Goal: Navigation & Orientation: Find specific page/section

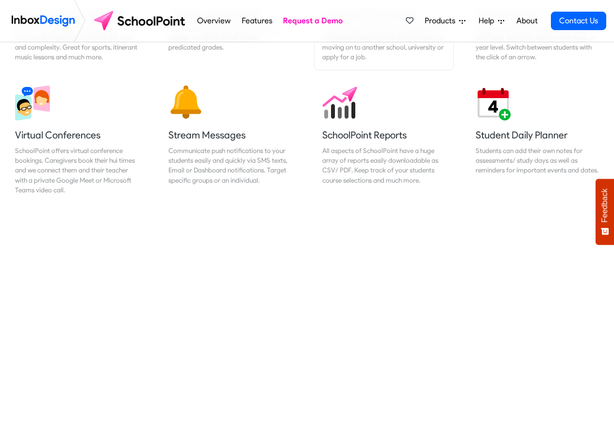
scroll to position [816, 0]
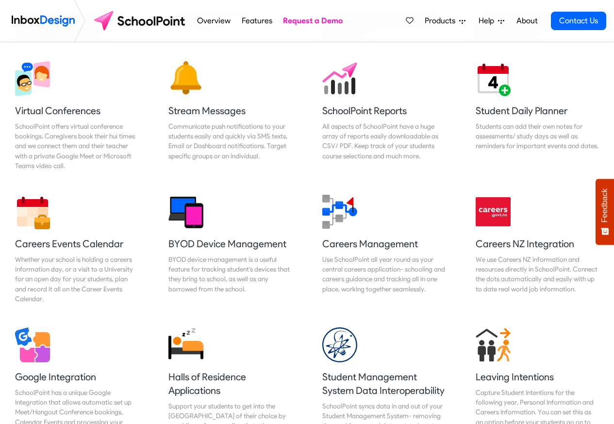
click at [473, 19] on li "Help Support Portal Email Support Online Chat - LIVE Tauranga 07 281 1600 Auckl…" at bounding box center [491, 20] width 39 height 19
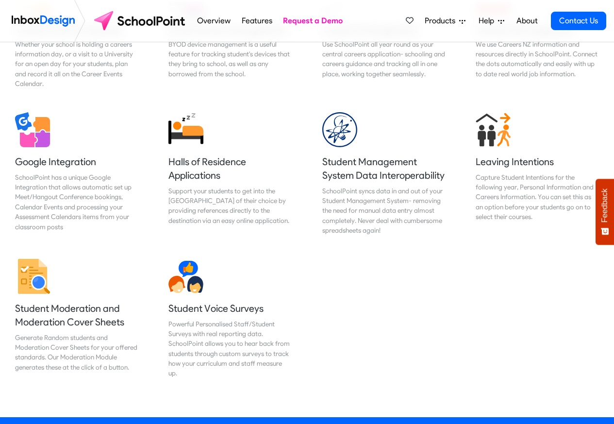
scroll to position [932, 0]
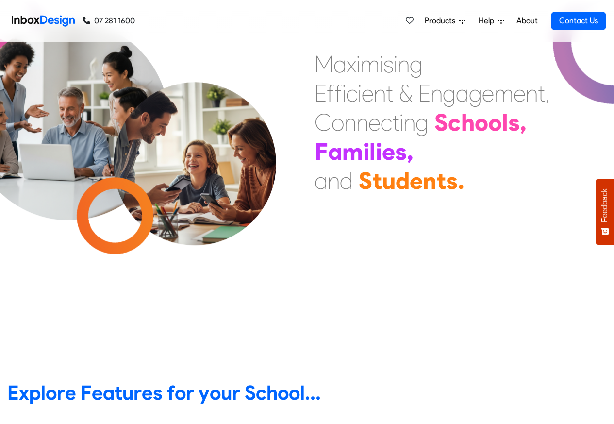
scroll to position [350, 0]
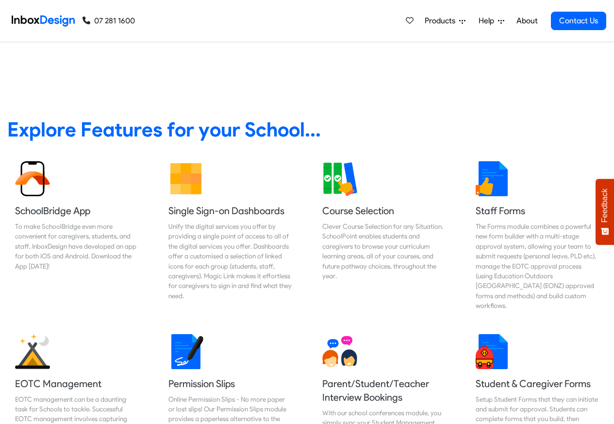
click at [441, 21] on span "Products" at bounding box center [442, 21] width 34 height 12
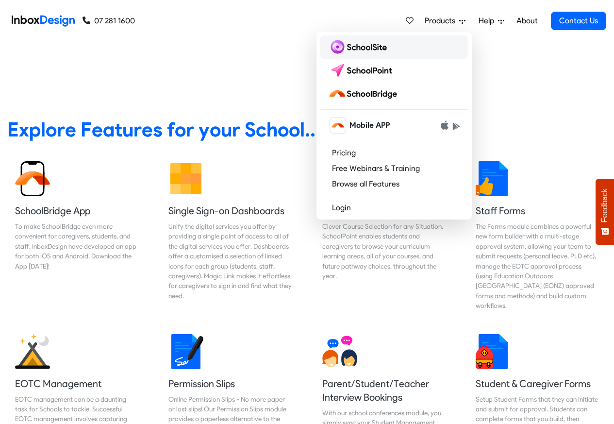
click at [357, 47] on img at bounding box center [359, 47] width 63 height 16
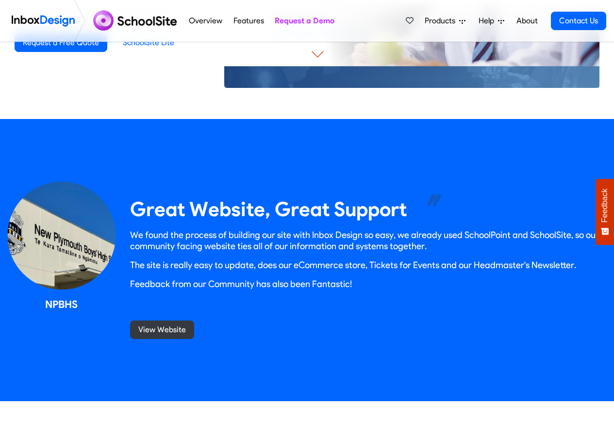
scroll to position [816, 0]
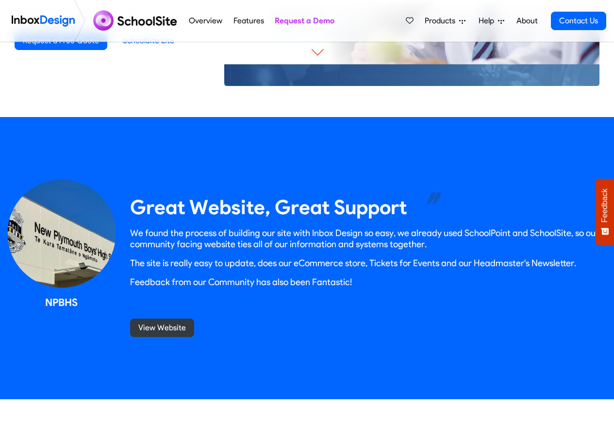
click at [479, 20] on span "Help" at bounding box center [488, 21] width 19 height 12
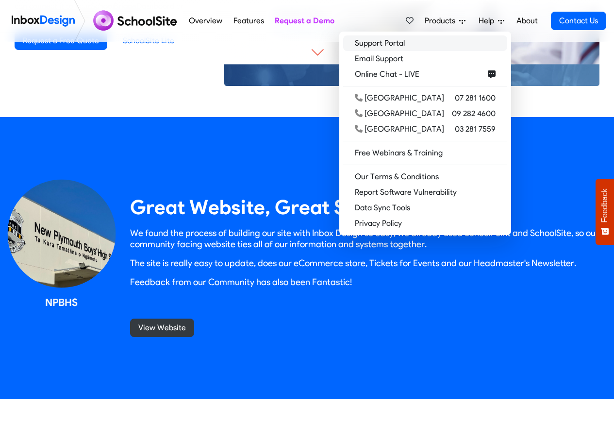
click at [414, 44] on link "Support Portal" at bounding box center [425, 43] width 164 height 16
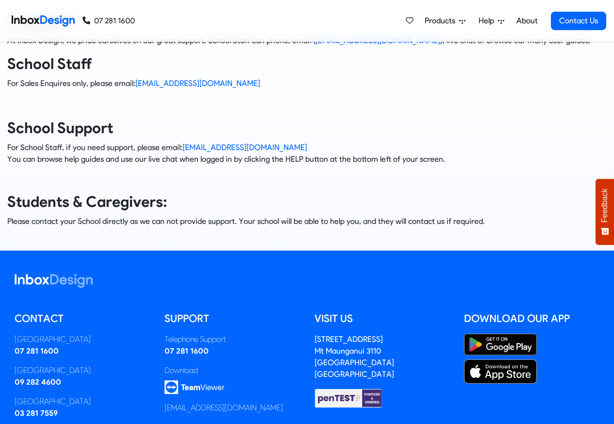
scroll to position [132, 0]
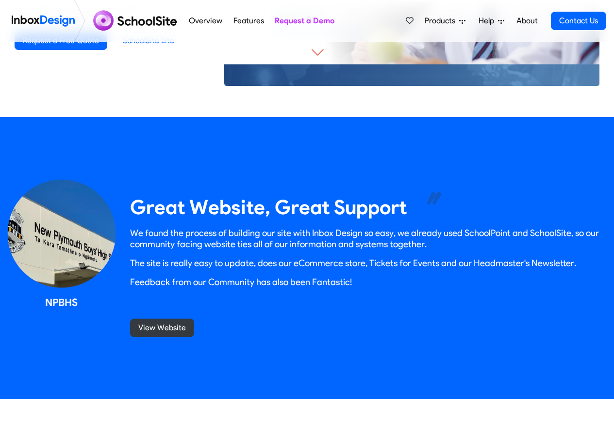
scroll to position [816, 0]
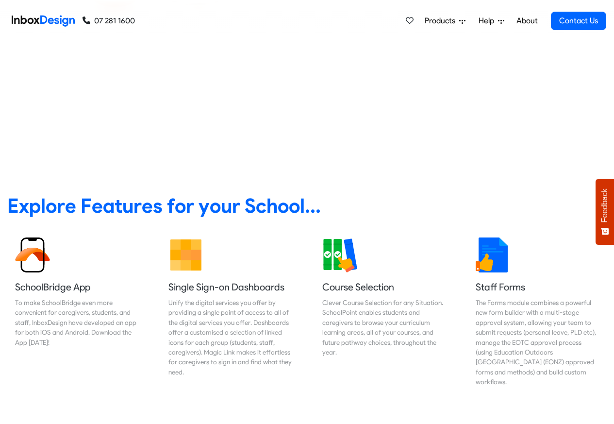
scroll to position [60, 0]
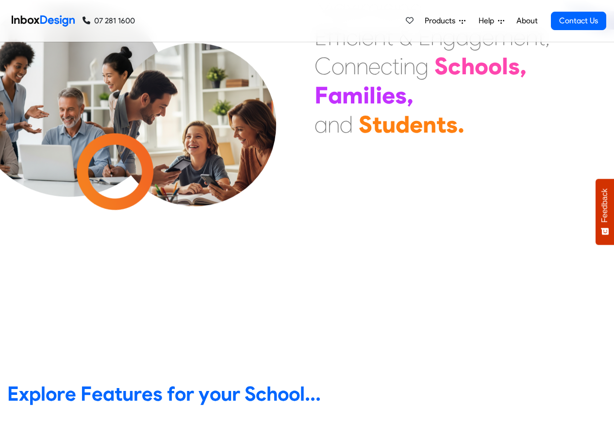
scroll to position [62, 0]
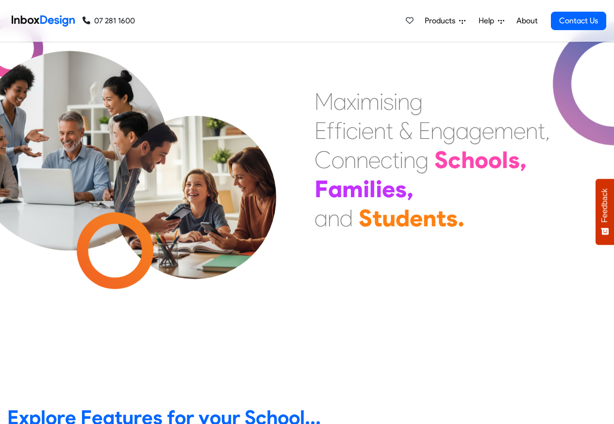
click at [33, 19] on img at bounding box center [43, 20] width 63 height 19
